Goal: Find specific page/section: Find specific page/section

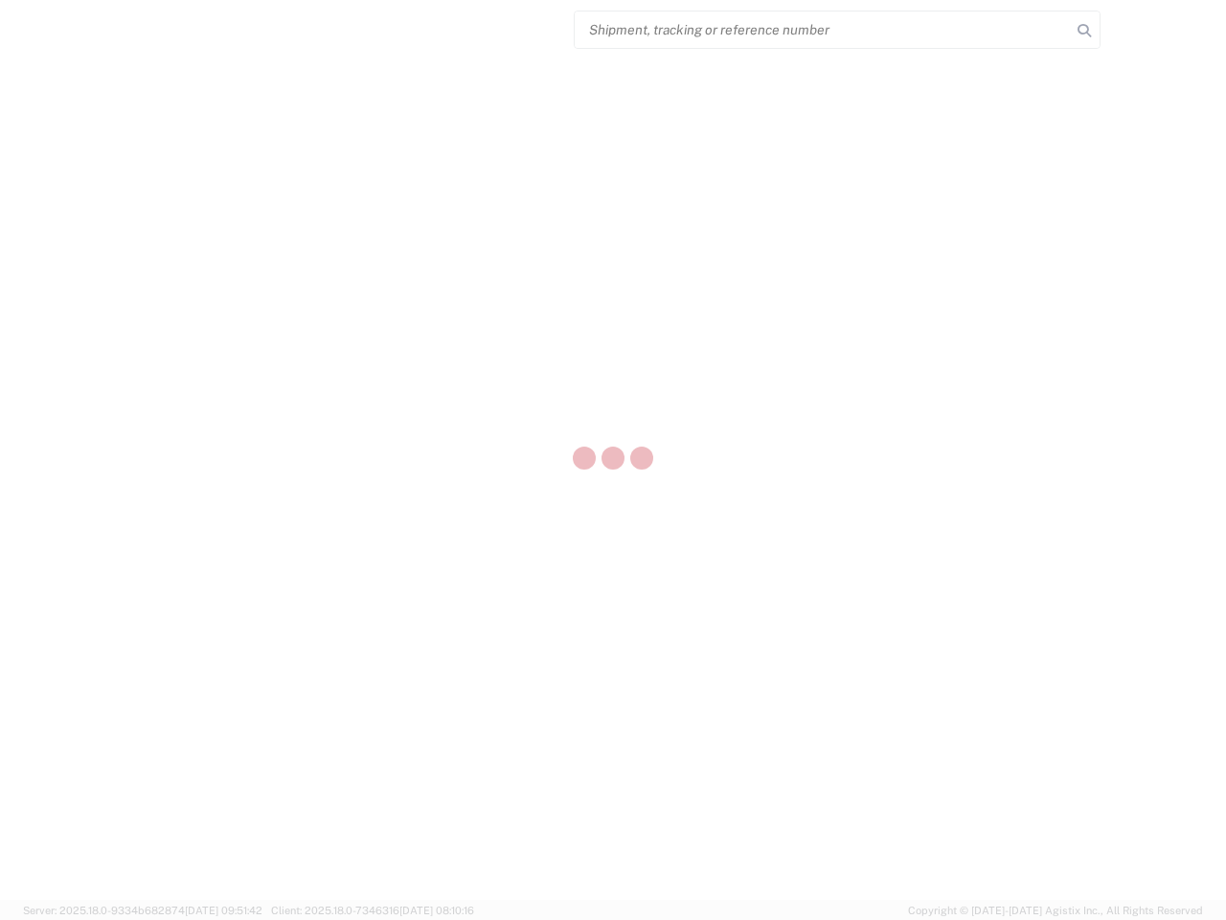
select select "US"
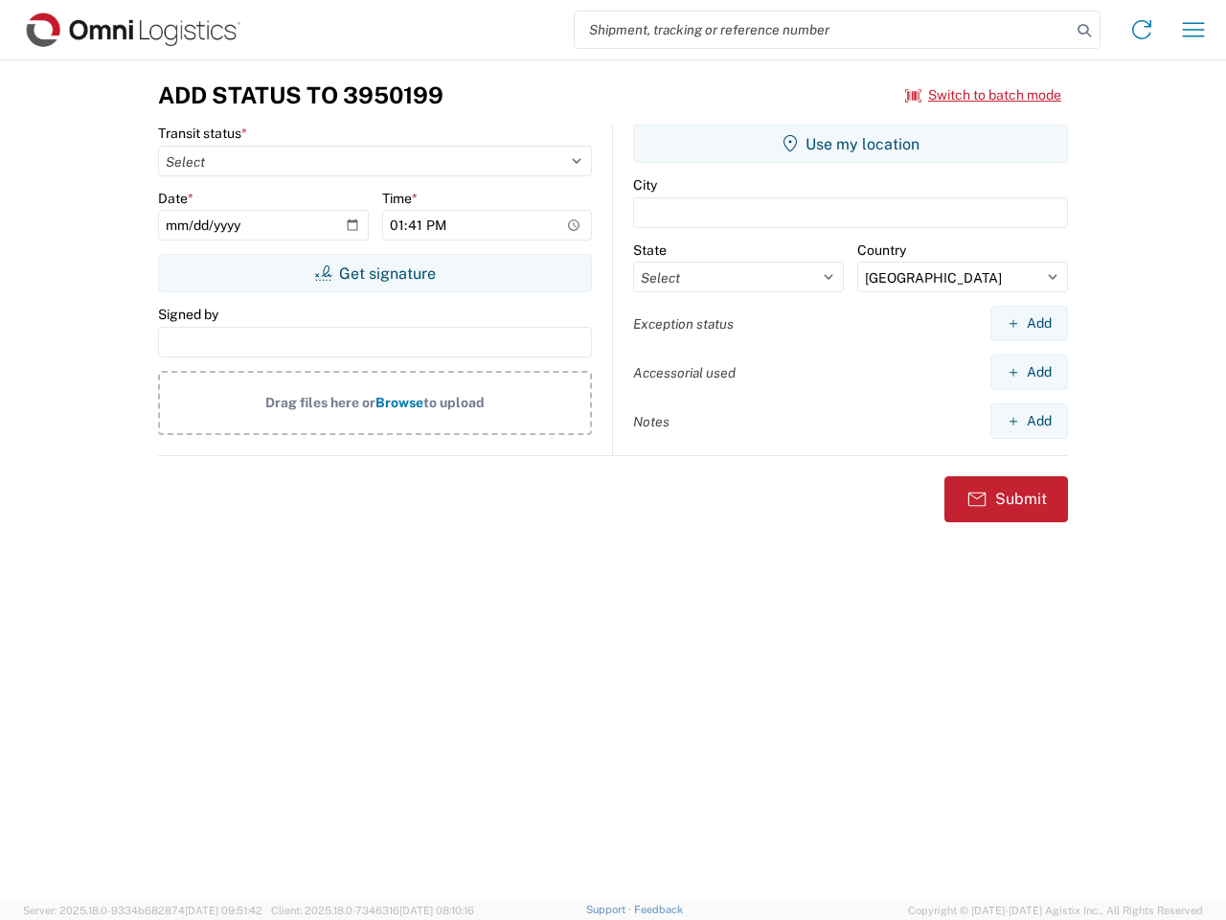
click at [823, 30] on input "search" at bounding box center [823, 29] width 496 height 36
click at [1085, 31] on icon at bounding box center [1084, 30] width 27 height 27
click at [1142, 30] on icon at bounding box center [1142, 29] width 31 height 31
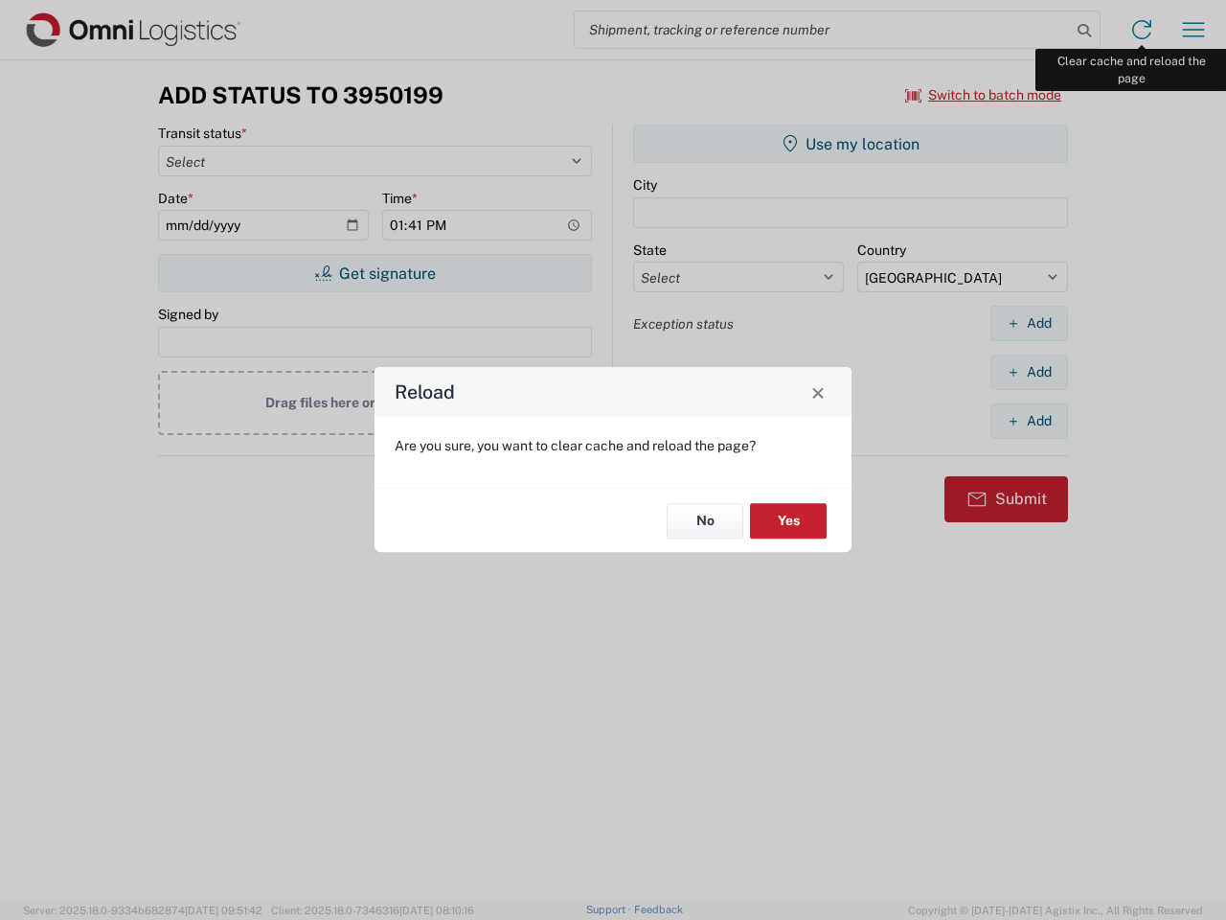
click at [1194, 30] on div "Reload Are you sure, you want to clear cache and reload the page? No Yes" at bounding box center [613, 460] width 1226 height 920
click at [984, 95] on div "Reload Are you sure, you want to clear cache and reload the page? No Yes" at bounding box center [613, 460] width 1226 height 920
click at [375, 273] on div "Reload Are you sure, you want to clear cache and reload the page? No Yes" at bounding box center [613, 460] width 1226 height 920
click at [851, 144] on div "Reload Are you sure, you want to clear cache and reload the page? No Yes" at bounding box center [613, 460] width 1226 height 920
click at [1029, 323] on div "Reload Are you sure, you want to clear cache and reload the page? No Yes" at bounding box center [613, 460] width 1226 height 920
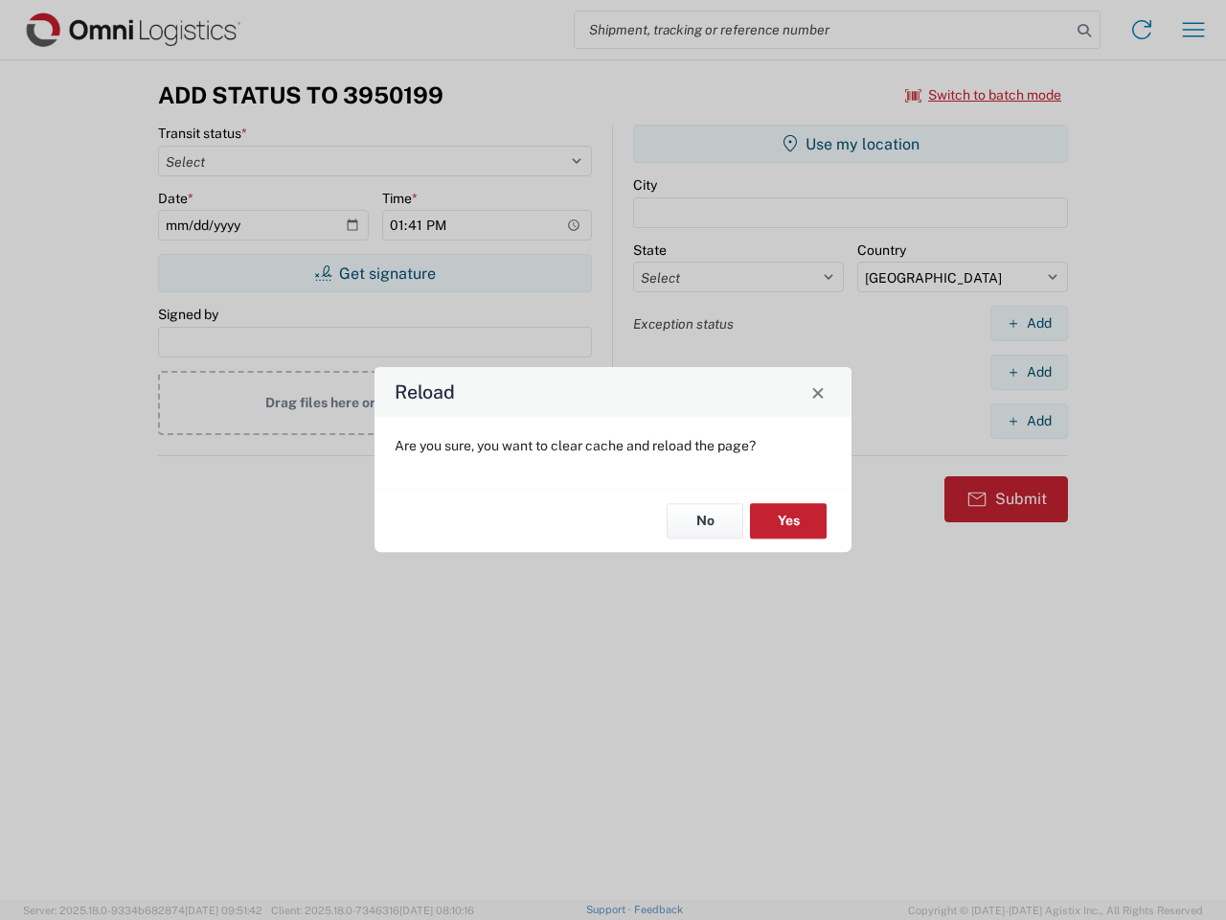
click at [1029, 372] on div "Reload Are you sure, you want to clear cache and reload the page? No Yes" at bounding box center [613, 460] width 1226 height 920
click at [1029, 421] on div "Reload Are you sure, you want to clear cache and reload the page? No Yes" at bounding box center [613, 460] width 1226 height 920
